Goal: Task Accomplishment & Management: Use online tool/utility

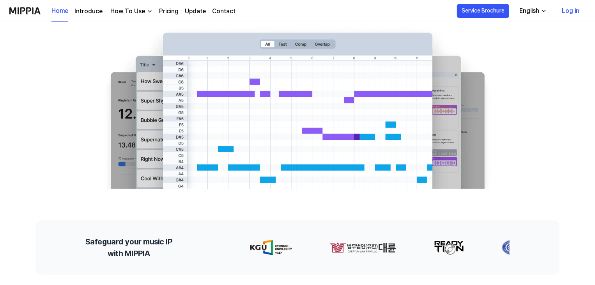
scroll to position [78, 0]
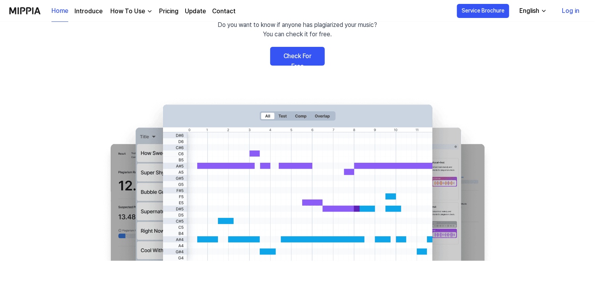
click at [310, 60] on link "Check For Free" at bounding box center [297, 56] width 55 height 19
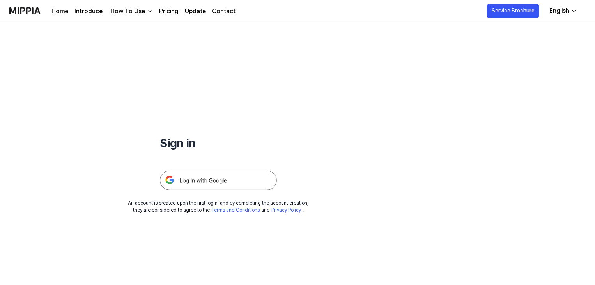
click at [213, 182] on img at bounding box center [218, 179] width 117 height 19
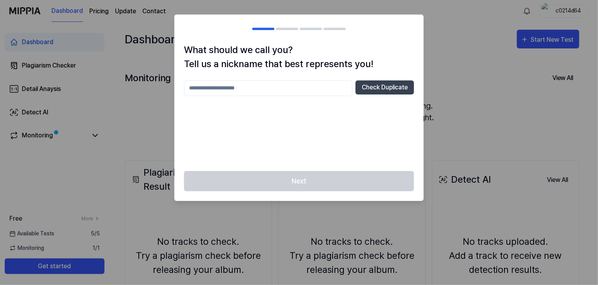
click at [319, 177] on div "Next" at bounding box center [299, 186] width 249 height 30
click at [280, 83] on input "text" at bounding box center [268, 88] width 168 height 16
type input "**********"
drag, startPoint x: 360, startPoint y: 171, endPoint x: 369, endPoint y: 174, distance: 9.5
click at [361, 172] on div "Next" at bounding box center [299, 186] width 249 height 30
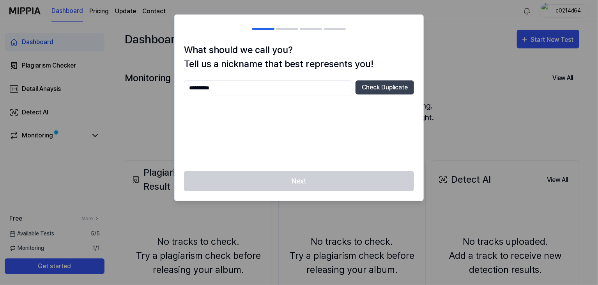
click at [497, 110] on div at bounding box center [299, 142] width 598 height 285
click at [390, 94] on button "Check Duplicate" at bounding box center [385, 87] width 58 height 14
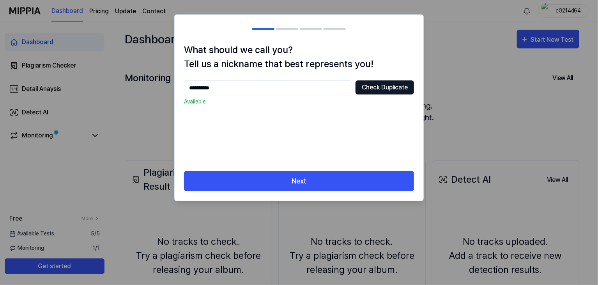
click at [388, 87] on button "Check Duplicate" at bounding box center [385, 87] width 58 height 14
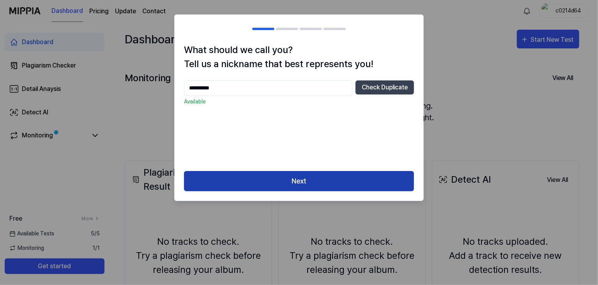
click at [304, 178] on button "Next" at bounding box center [299, 181] width 230 height 21
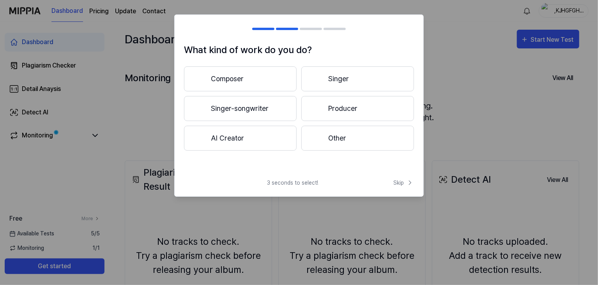
click at [251, 71] on button "Composer" at bounding box center [240, 78] width 113 height 25
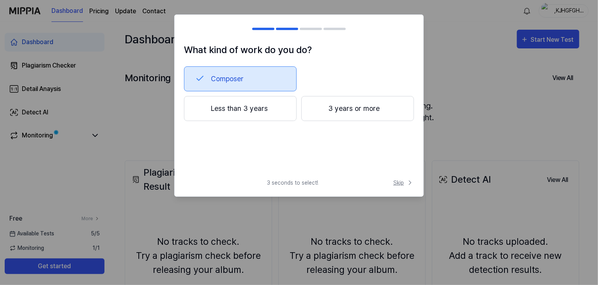
click at [395, 184] on span "Skip" at bounding box center [403, 183] width 21 height 8
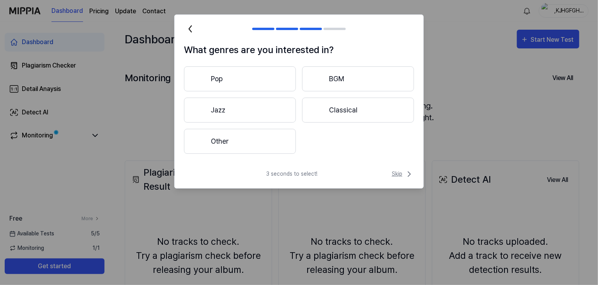
click at [399, 174] on span "Skip" at bounding box center [403, 173] width 22 height 9
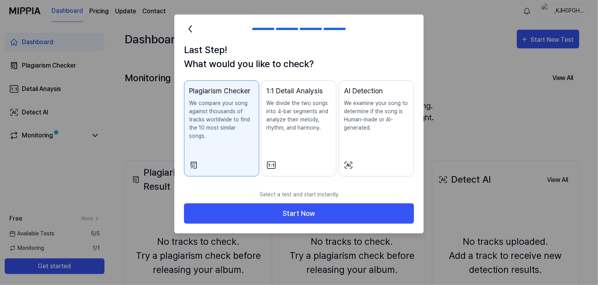
click at [265, 103] on button "1:1 Detail Analysis We divide the two songs into 4-bar segments and analyze the…" at bounding box center [299, 128] width 75 height 96
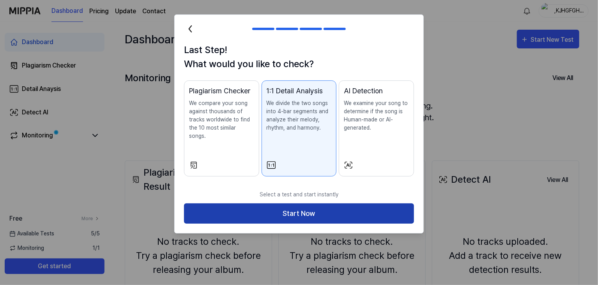
click at [313, 204] on button "Start Now" at bounding box center [299, 213] width 230 height 21
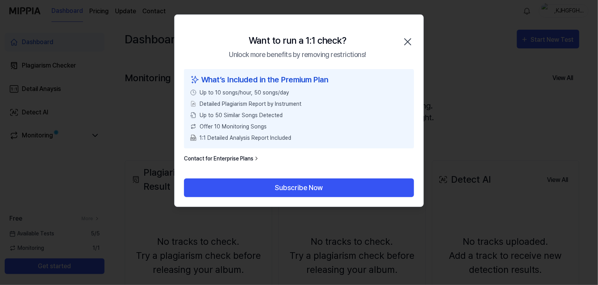
click at [409, 44] on icon "button" at bounding box center [408, 41] width 12 height 12
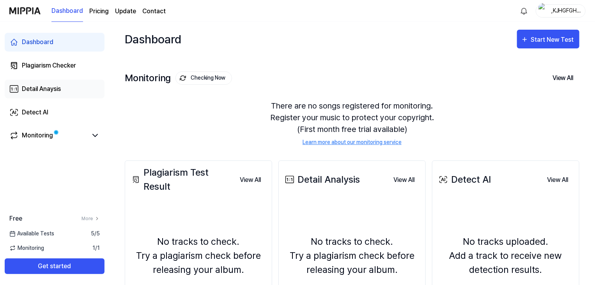
click at [57, 92] on div "Detail Anaysis" at bounding box center [41, 88] width 39 height 9
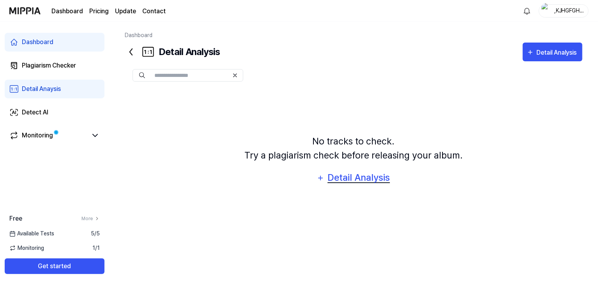
click at [345, 182] on div "Detail Analysis" at bounding box center [359, 177] width 64 height 15
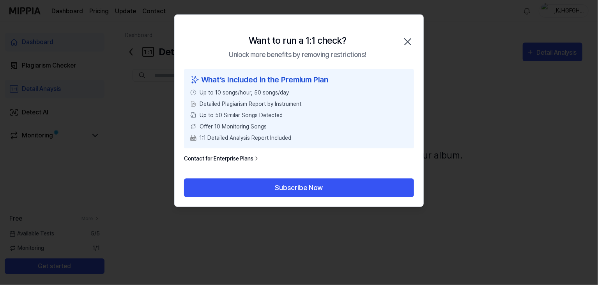
click at [404, 41] on icon "button" at bounding box center [408, 41] width 12 height 12
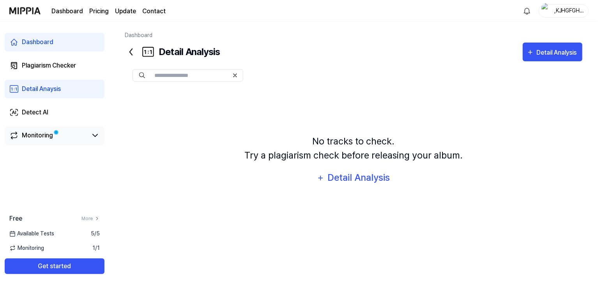
click at [57, 138] on link "Monitoring" at bounding box center [48, 135] width 78 height 9
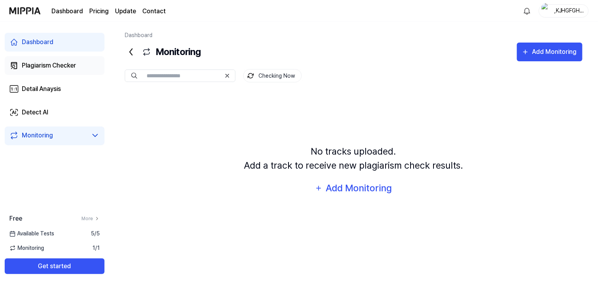
click at [80, 66] on link "Plagiarism Checker" at bounding box center [55, 65] width 100 height 19
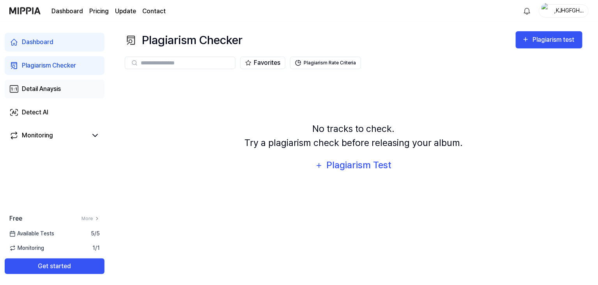
click at [74, 87] on link "Detail Anaysis" at bounding box center [55, 89] width 100 height 19
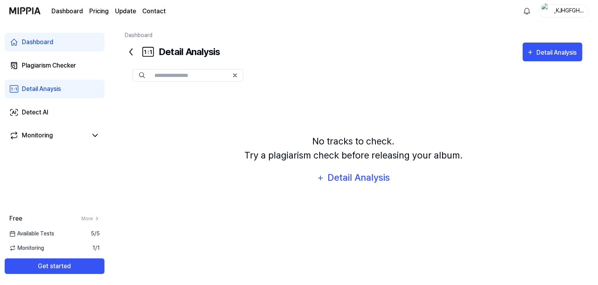
click at [68, 84] on link "Detail Anaysis" at bounding box center [55, 89] width 100 height 19
click at [54, 115] on link "Detect AI" at bounding box center [55, 112] width 100 height 19
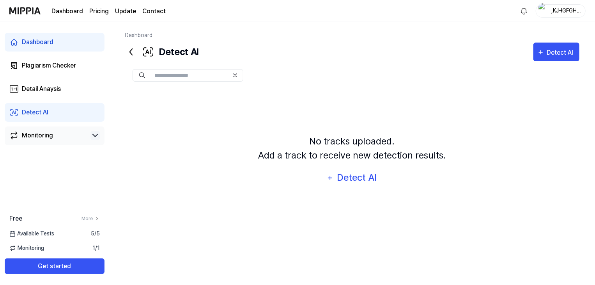
click at [92, 135] on icon at bounding box center [94, 135] width 9 height 9
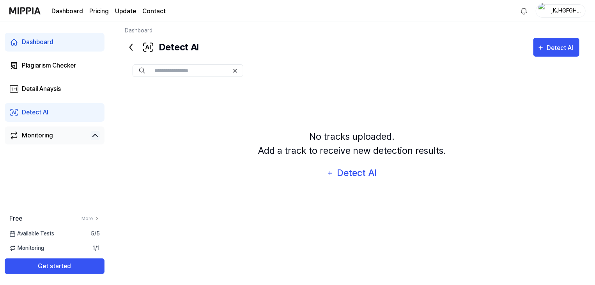
scroll to position [5, 0]
click at [37, 233] on span "Available Tests" at bounding box center [31, 233] width 45 height 8
click at [60, 99] on div "Dashboard Plagiarism Checker Detail Anaysis Detect AI Monitoring" at bounding box center [54, 88] width 109 height 133
click at [60, 95] on link "Detail Anaysis" at bounding box center [55, 89] width 100 height 19
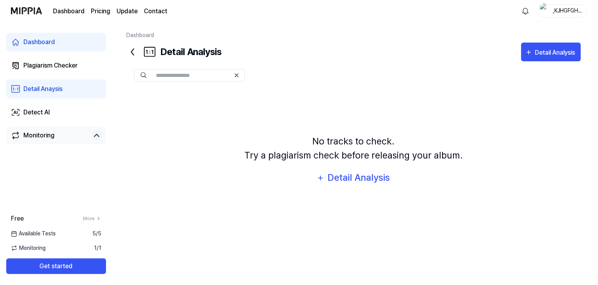
scroll to position [0, 0]
click at [362, 169] on button "Detail Analysis" at bounding box center [353, 177] width 83 height 19
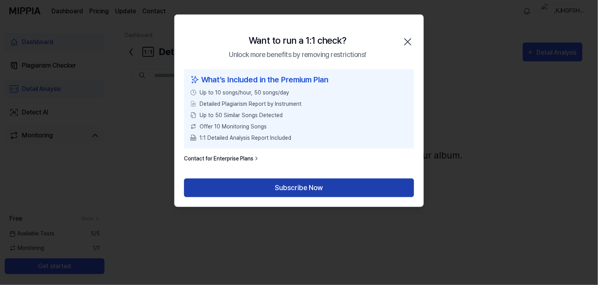
click at [311, 186] on button "Subscribe Now" at bounding box center [299, 187] width 230 height 19
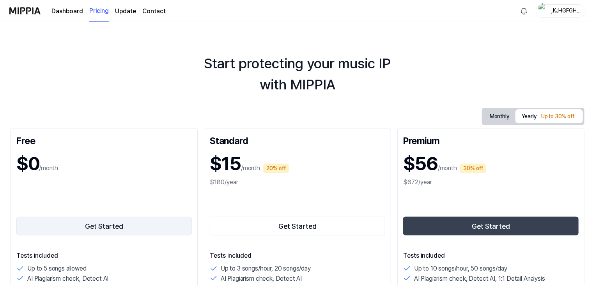
click at [71, 229] on button "Get Started" at bounding box center [103, 225] width 175 height 19
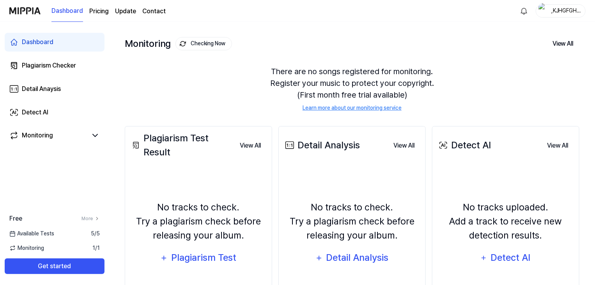
scroll to position [95, 0]
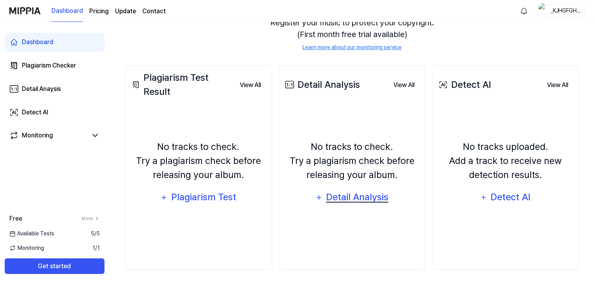
click at [342, 204] on button "Detail Analysis" at bounding box center [351, 197] width 83 height 19
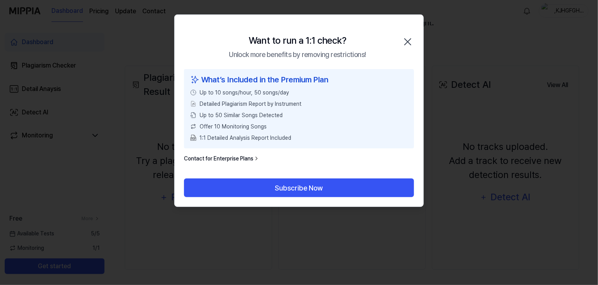
click at [409, 40] on icon "button" at bounding box center [408, 41] width 12 height 12
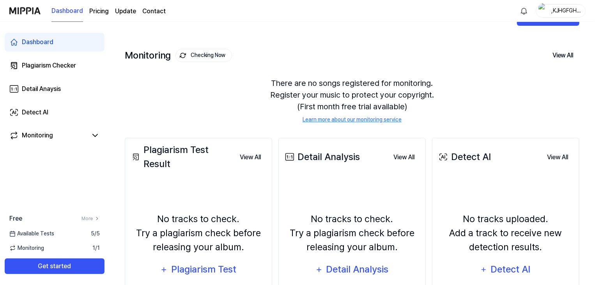
scroll to position [0, 0]
